Goal: Find specific page/section: Find specific page/section

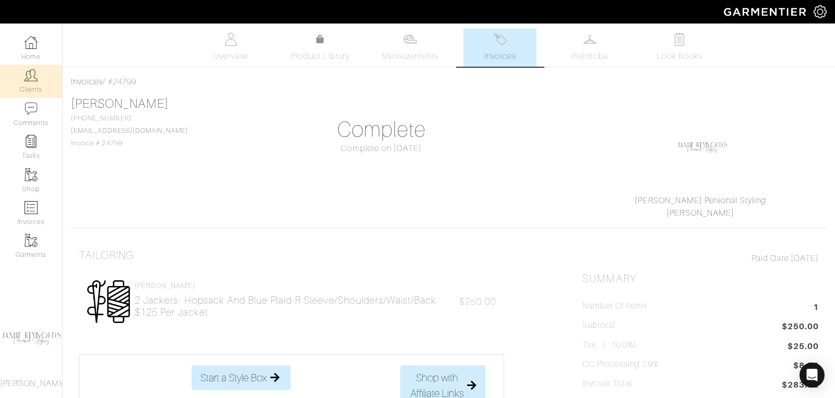
click at [29, 80] on img at bounding box center [31, 75] width 13 height 13
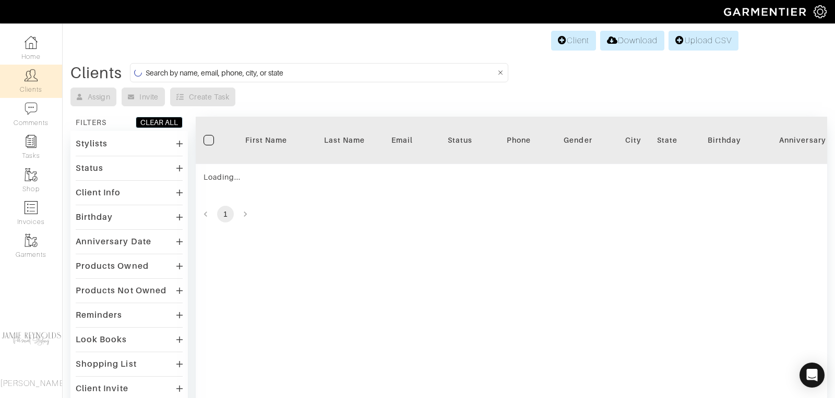
click at [248, 64] on form at bounding box center [319, 72] width 378 height 19
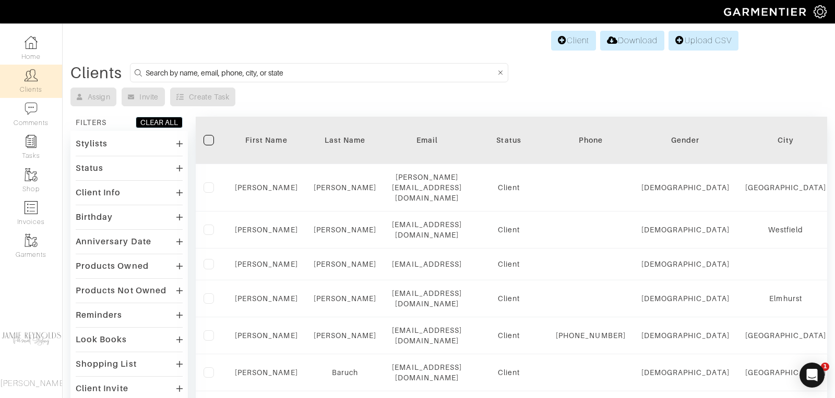
click at [253, 79] on form at bounding box center [319, 72] width 378 height 19
click at [253, 78] on input at bounding box center [320, 72] width 349 height 13
type input "j"
type input "[PERSON_NAME]"
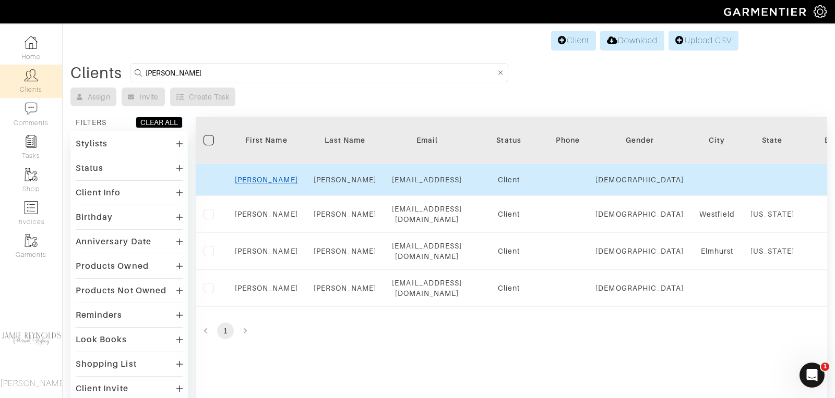
click at [268, 179] on link "[PERSON_NAME]" at bounding box center [266, 180] width 63 height 8
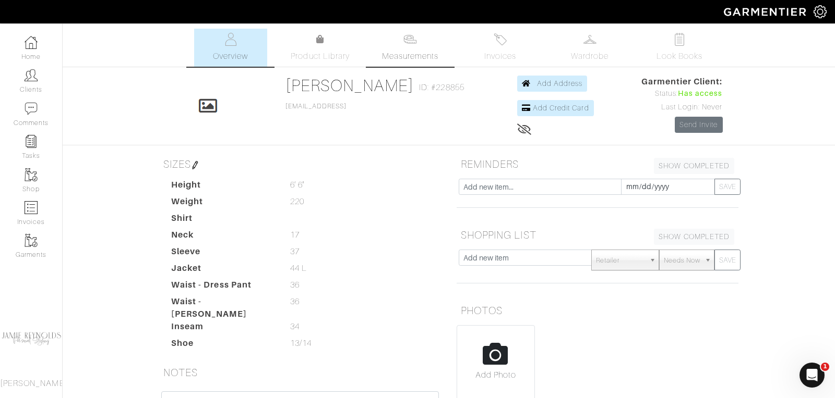
click at [403, 53] on span "Measurements" at bounding box center [410, 56] width 57 height 13
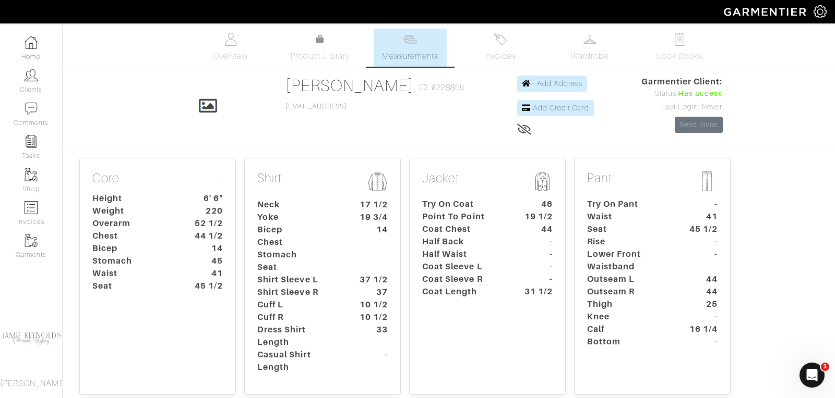
click at [468, 261] on dt "Coat Sleeve L" at bounding box center [463, 267] width 98 height 13
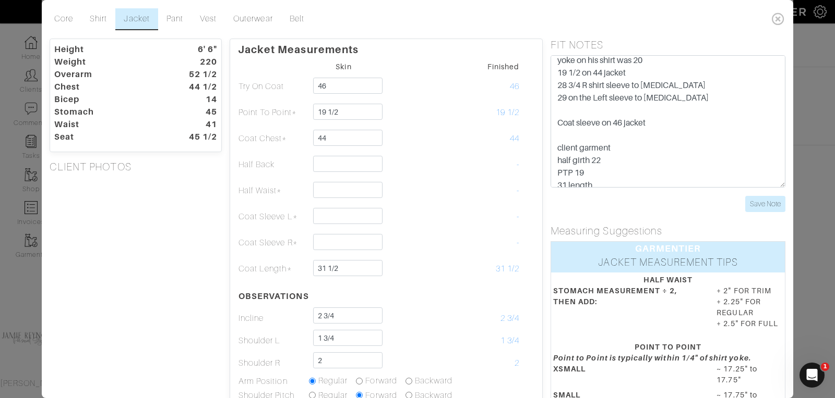
scroll to position [281, 0]
click at [101, 18] on link "Shirt" at bounding box center [98, 19] width 34 height 22
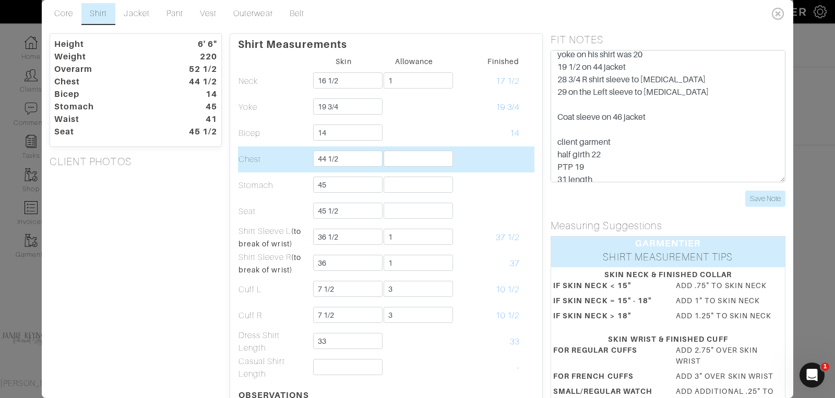
scroll to position [0, 0]
